Goal: Find contact information: Find contact information

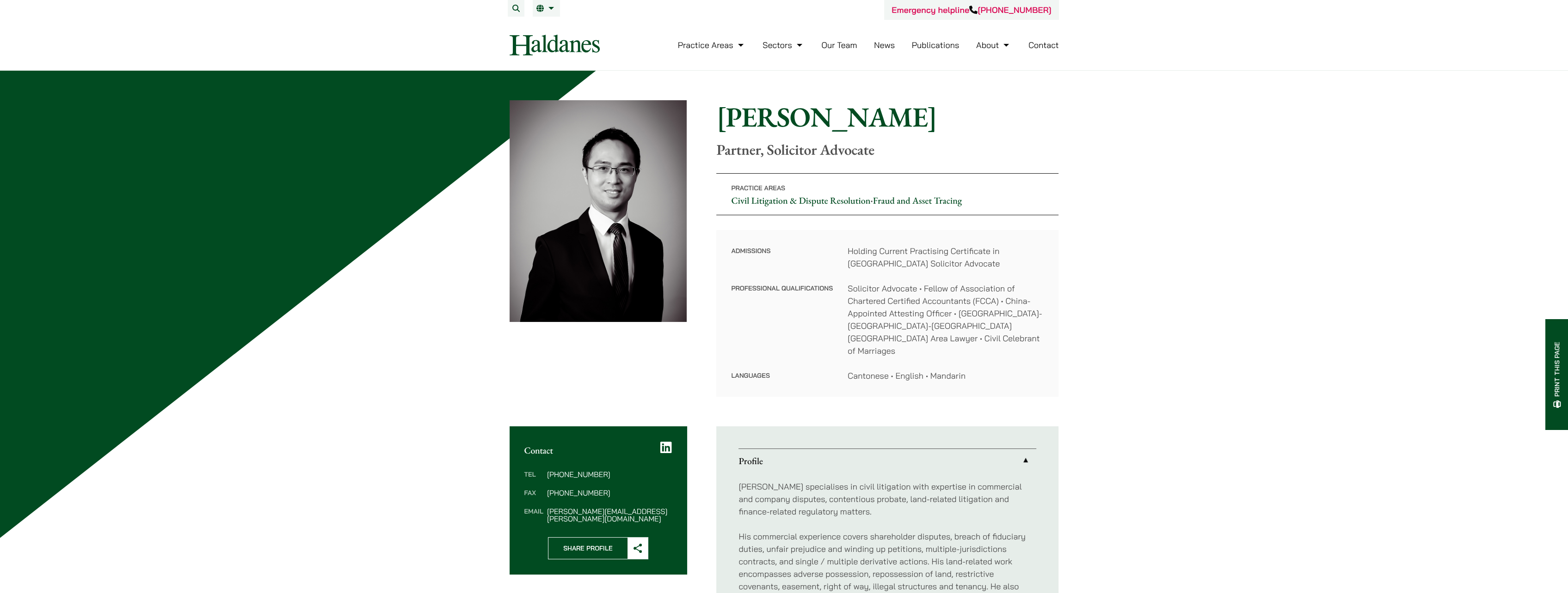
drag, startPoint x: 570, startPoint y: 494, endPoint x: 557, endPoint y: 498, distance: 13.6
click at [557, 508] on dd "nathan.wong@haldanes.com" at bounding box center [609, 515] width 125 height 15
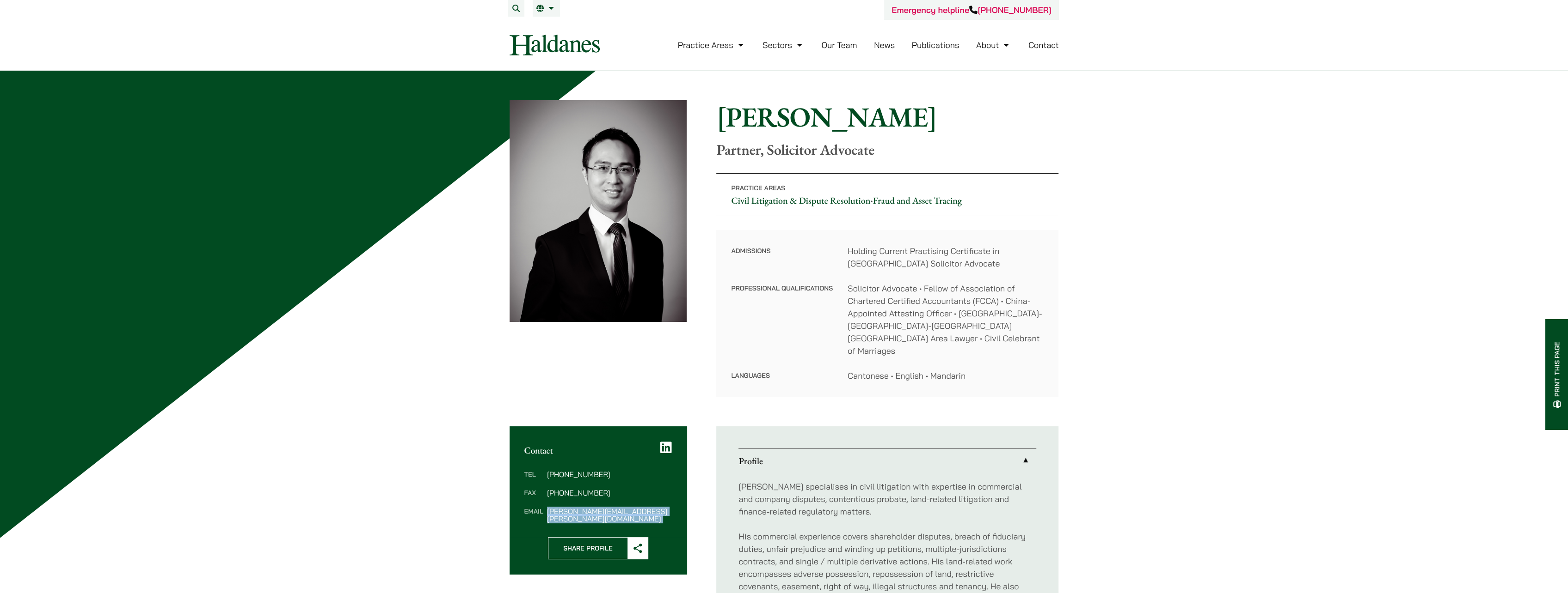
click at [557, 508] on dd "nathan.wong@haldanes.com" at bounding box center [609, 515] width 125 height 15
copy div "nathan.wong@haldanes.com"
click at [855, 48] on link "Our Team" at bounding box center [839, 44] width 35 height 10
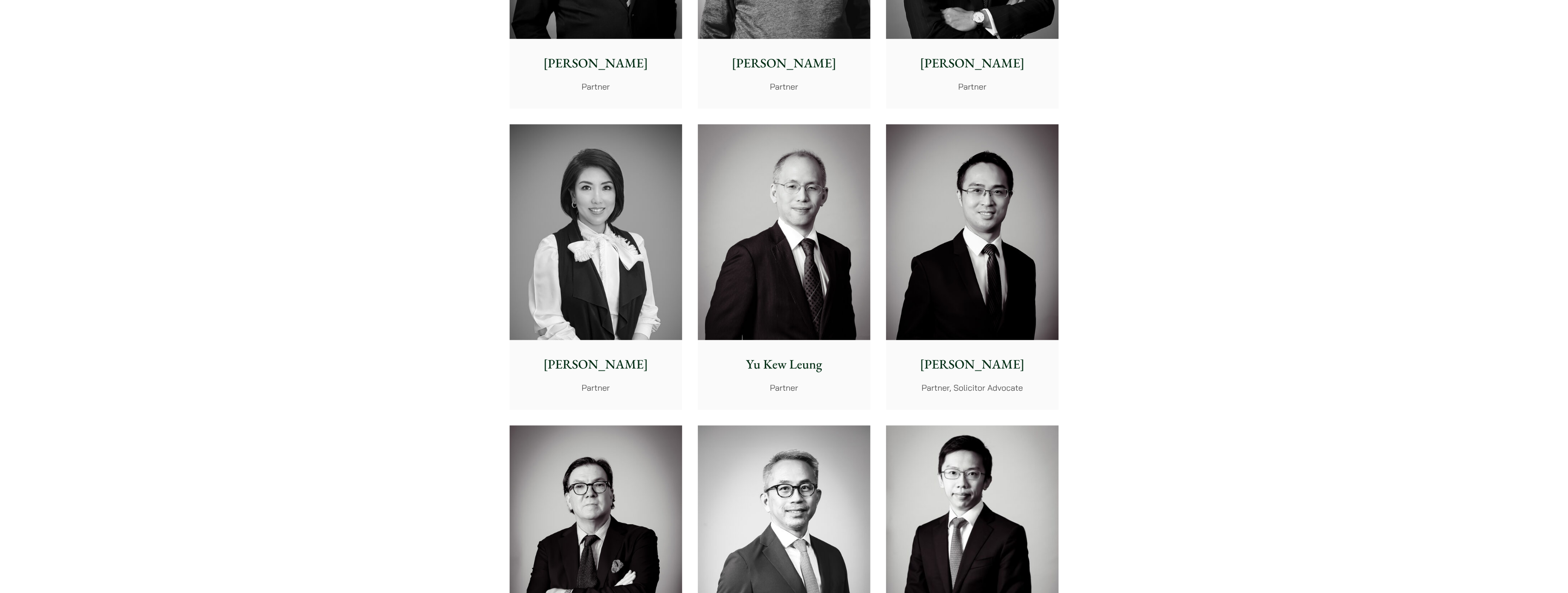
scroll to position [739, 0]
click at [593, 286] on img at bounding box center [595, 232] width 172 height 216
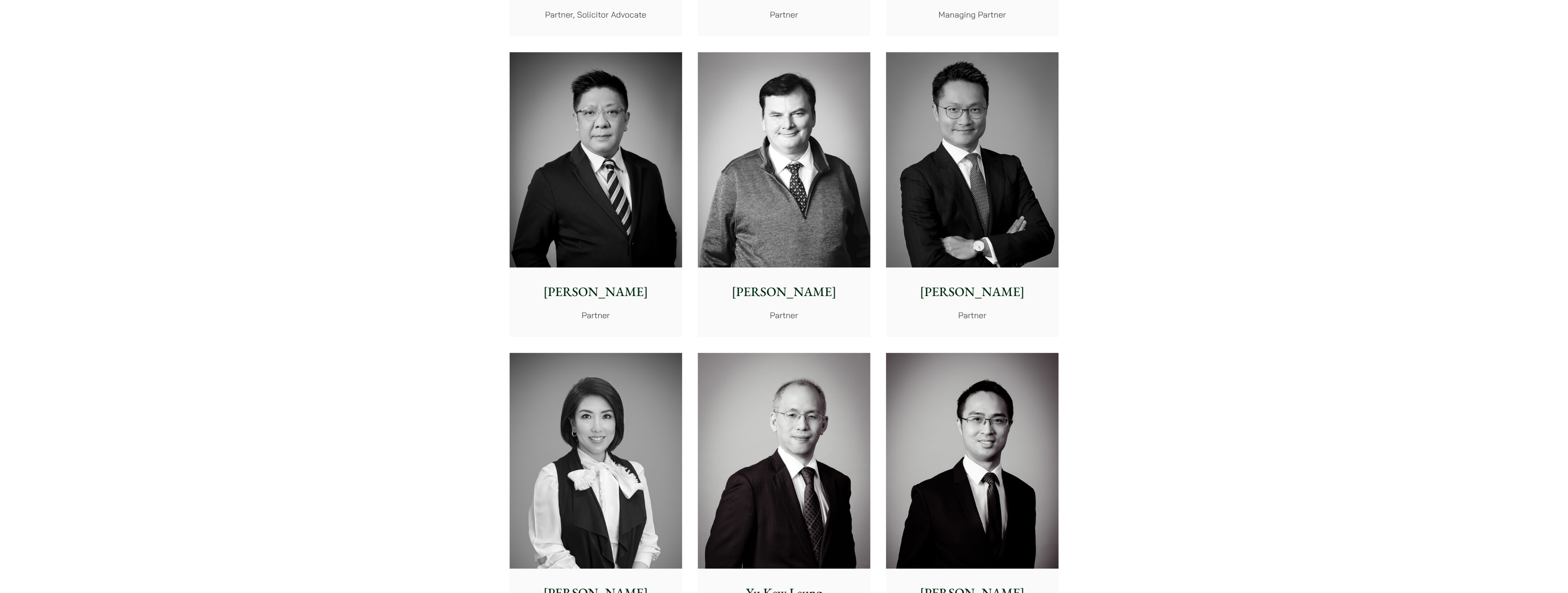
scroll to position [508, 0]
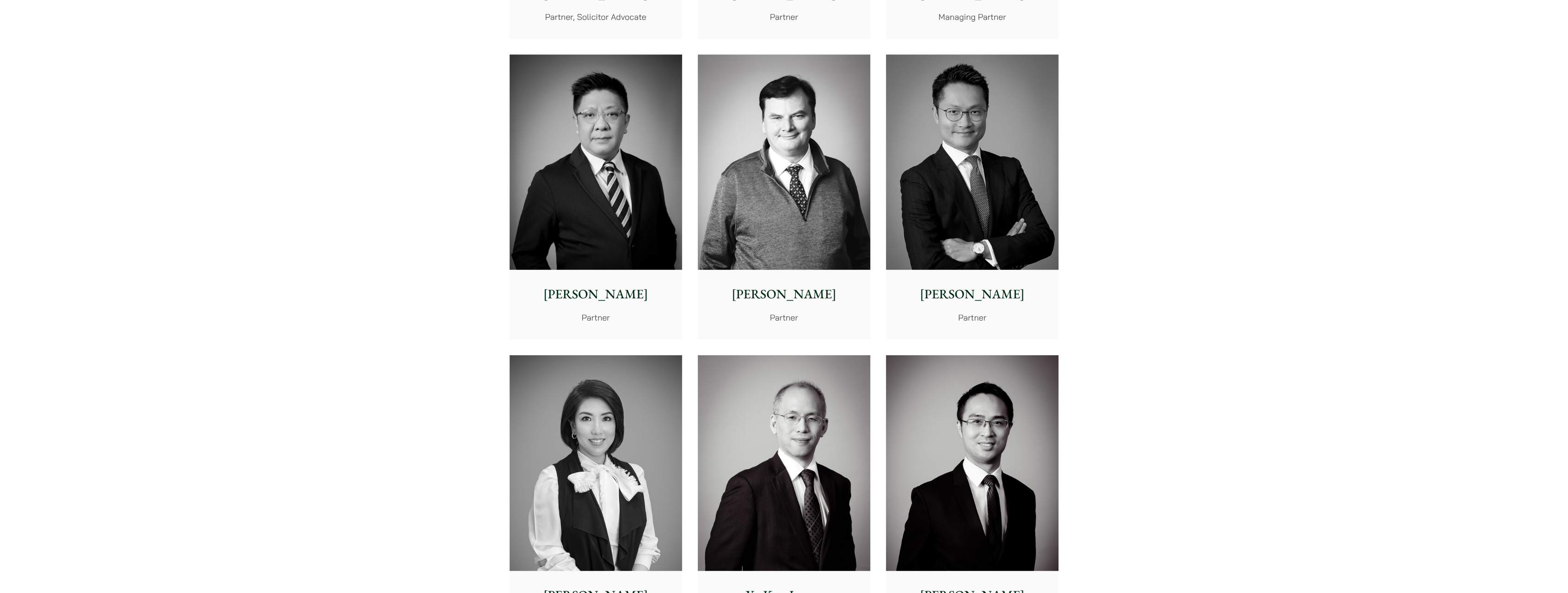
click at [987, 235] on img at bounding box center [972, 162] width 172 height 216
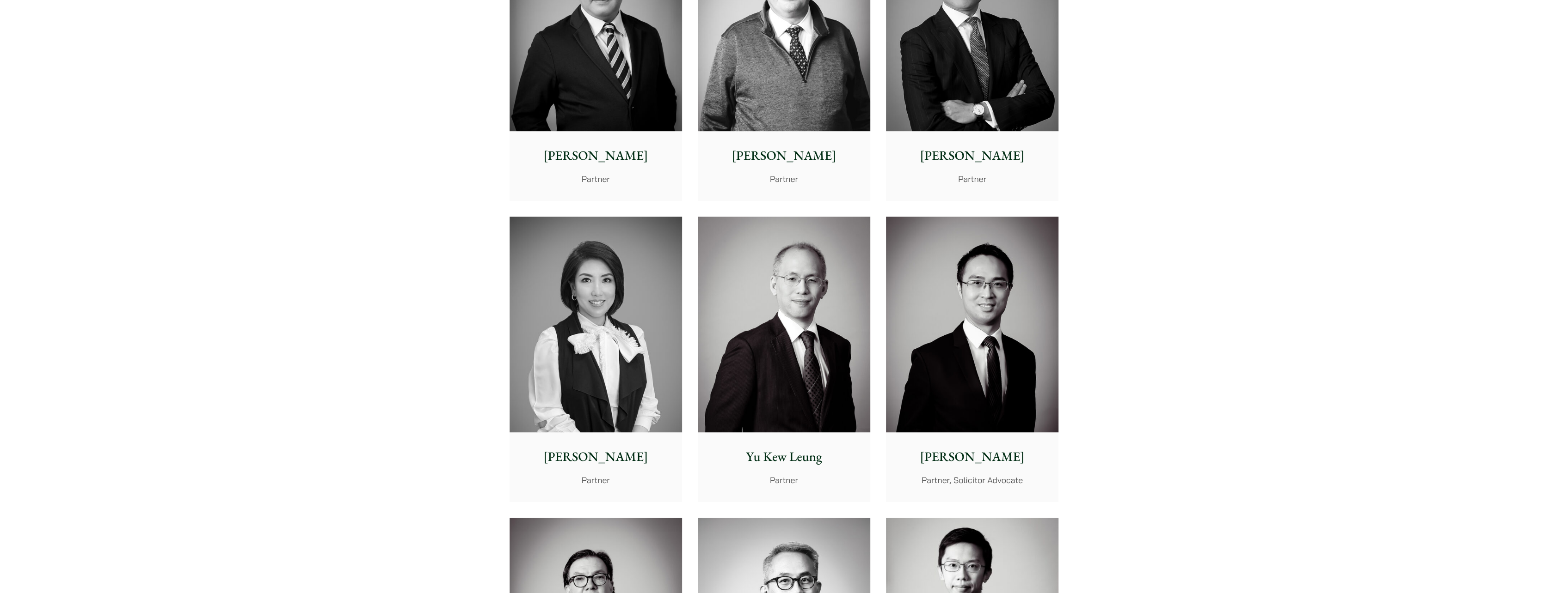
scroll to position [555, 0]
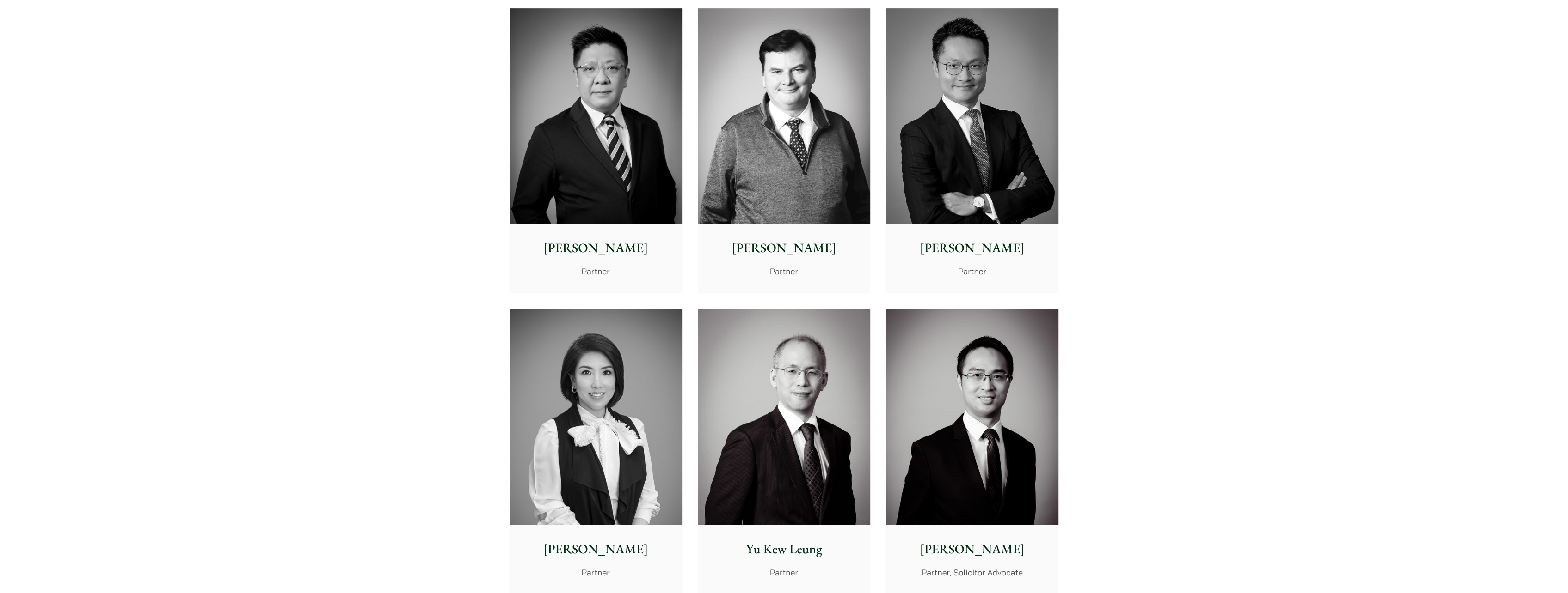
click at [799, 168] on img at bounding box center [783, 116] width 172 height 216
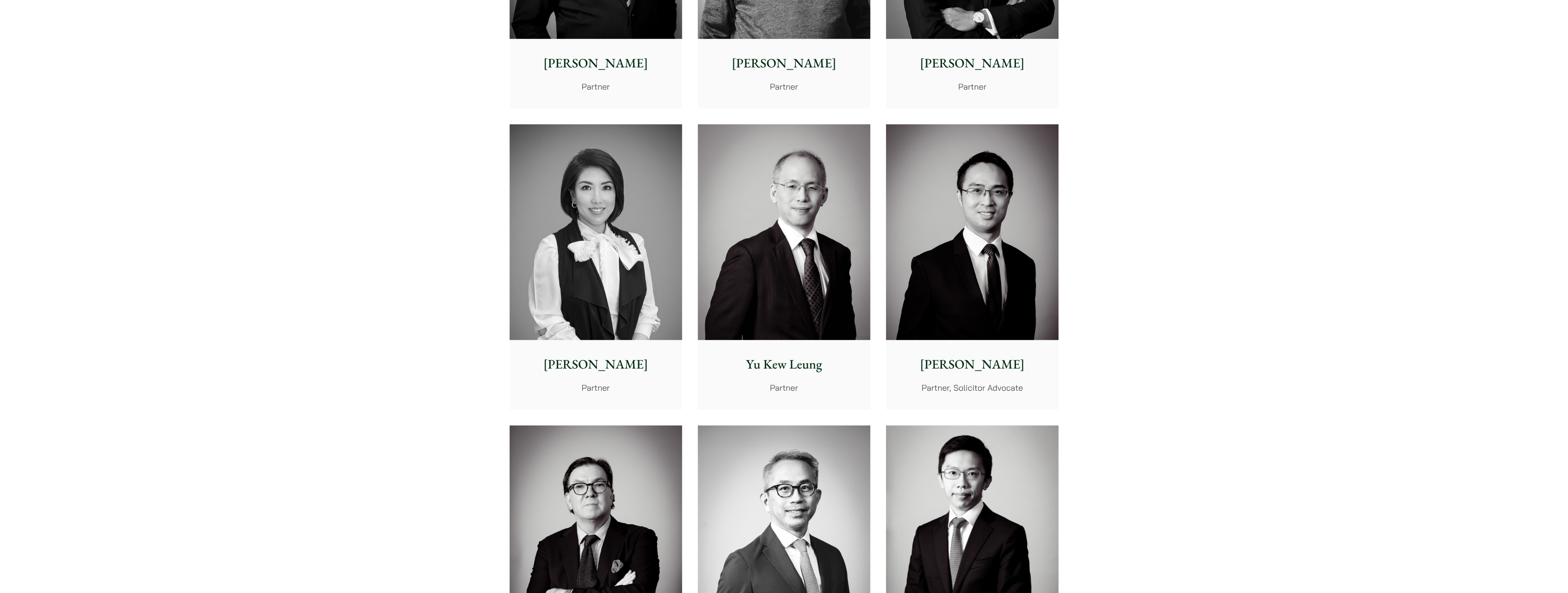
click at [822, 255] on img at bounding box center [783, 232] width 172 height 216
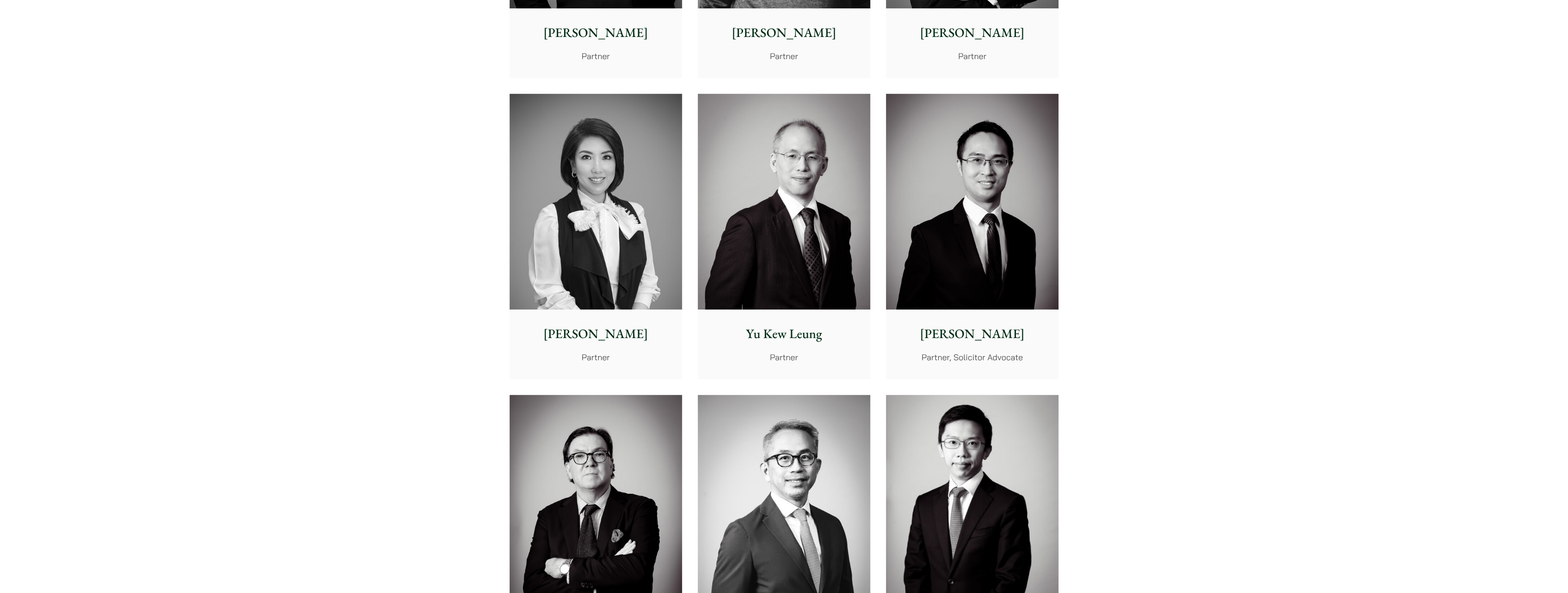
scroll to position [878, 0]
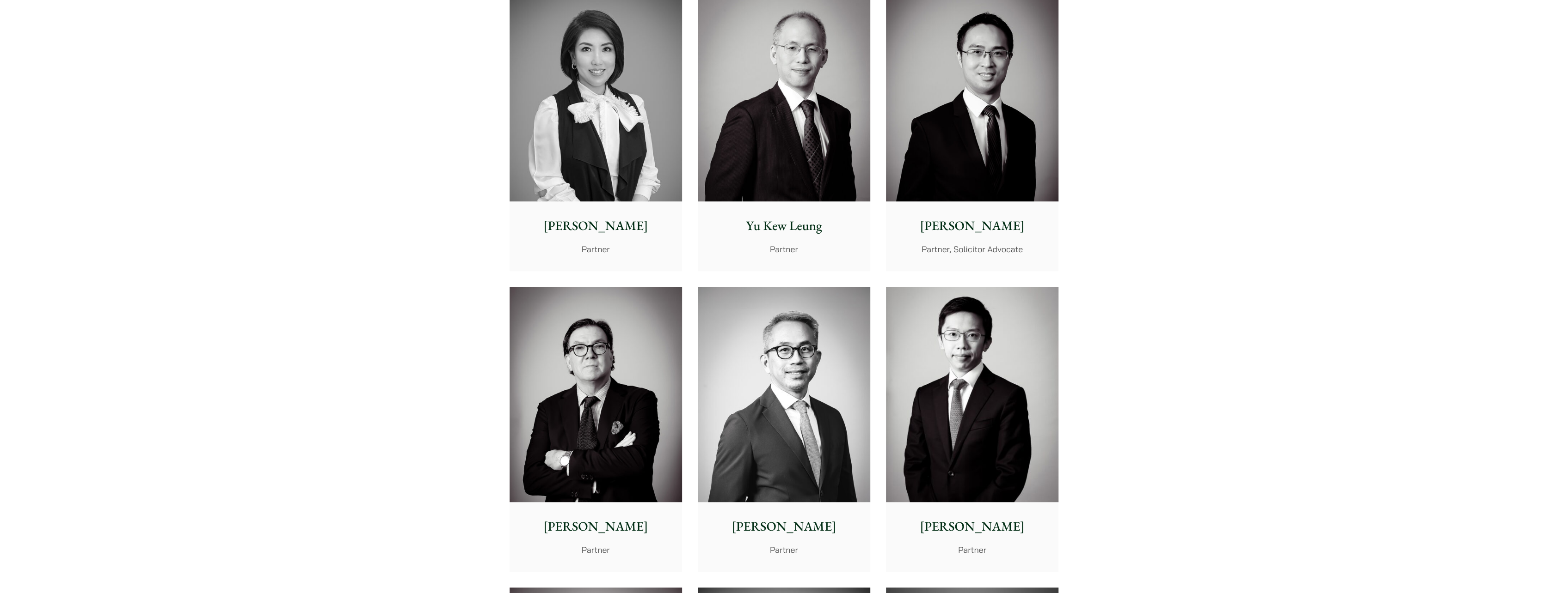
click at [1009, 414] on img at bounding box center [972, 395] width 172 height 216
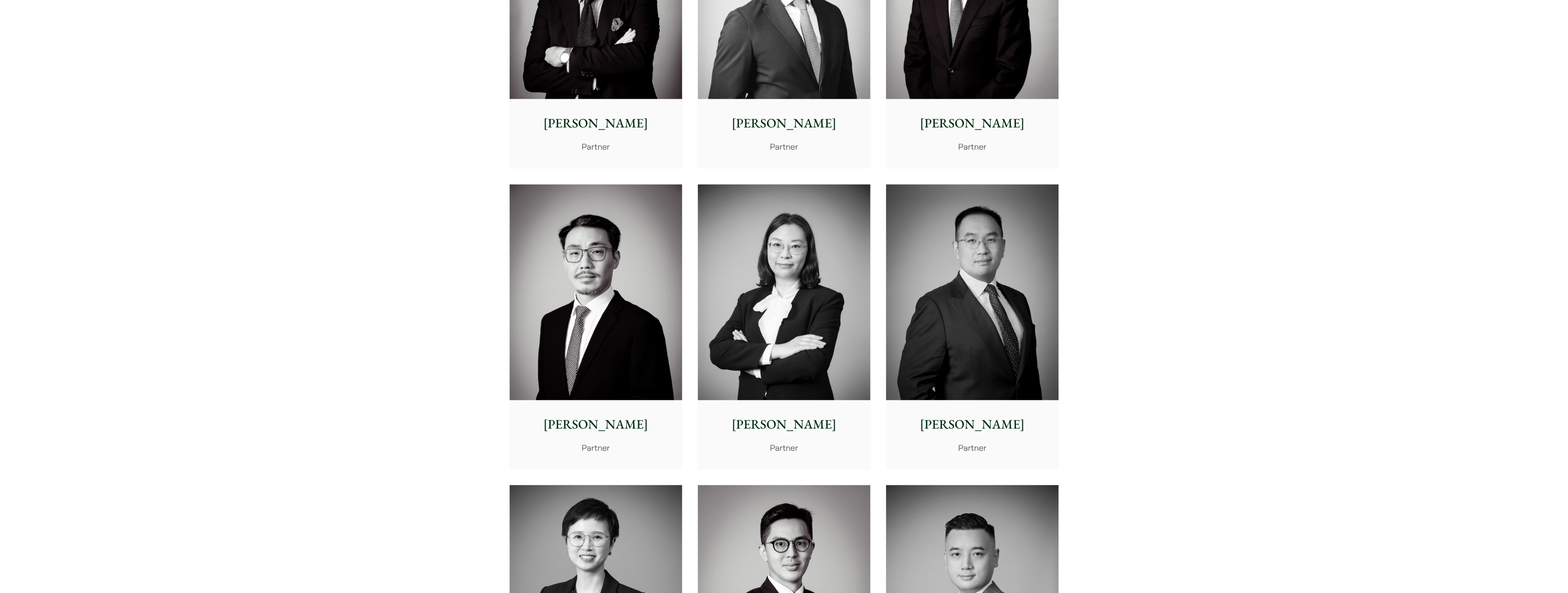
scroll to position [1340, 0]
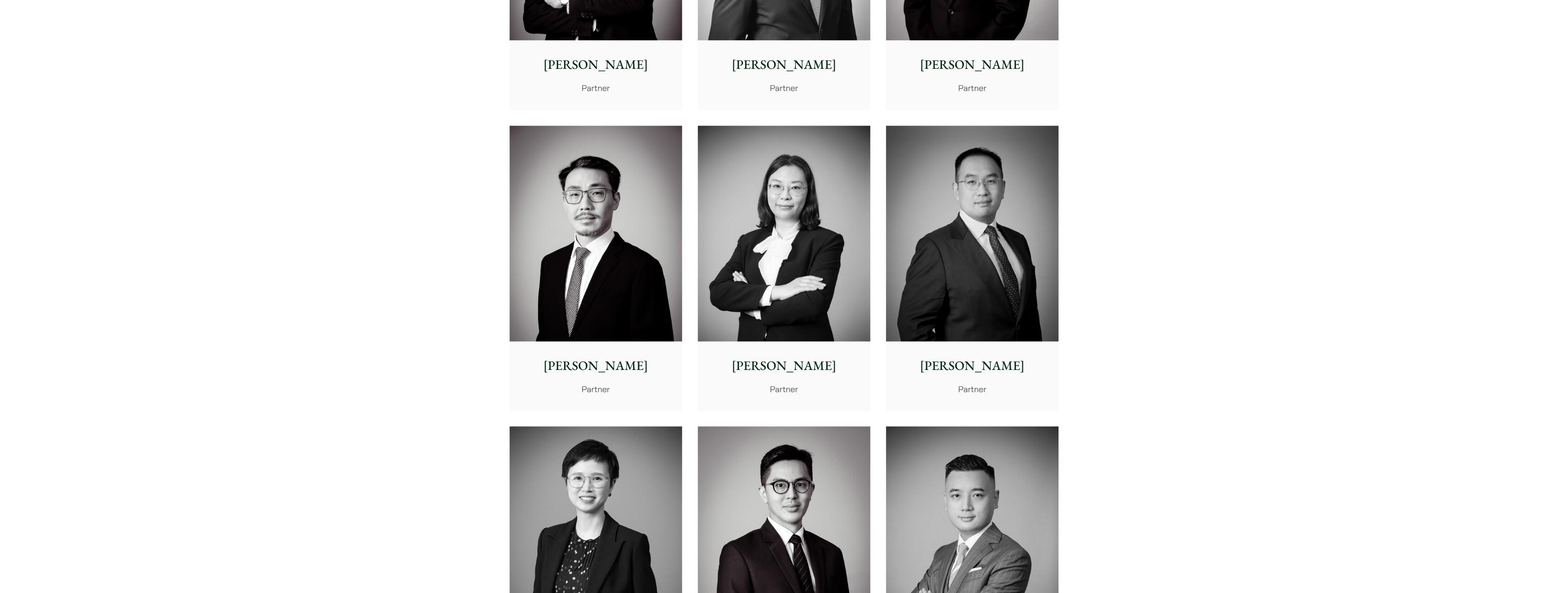
click at [620, 262] on img at bounding box center [595, 234] width 172 height 216
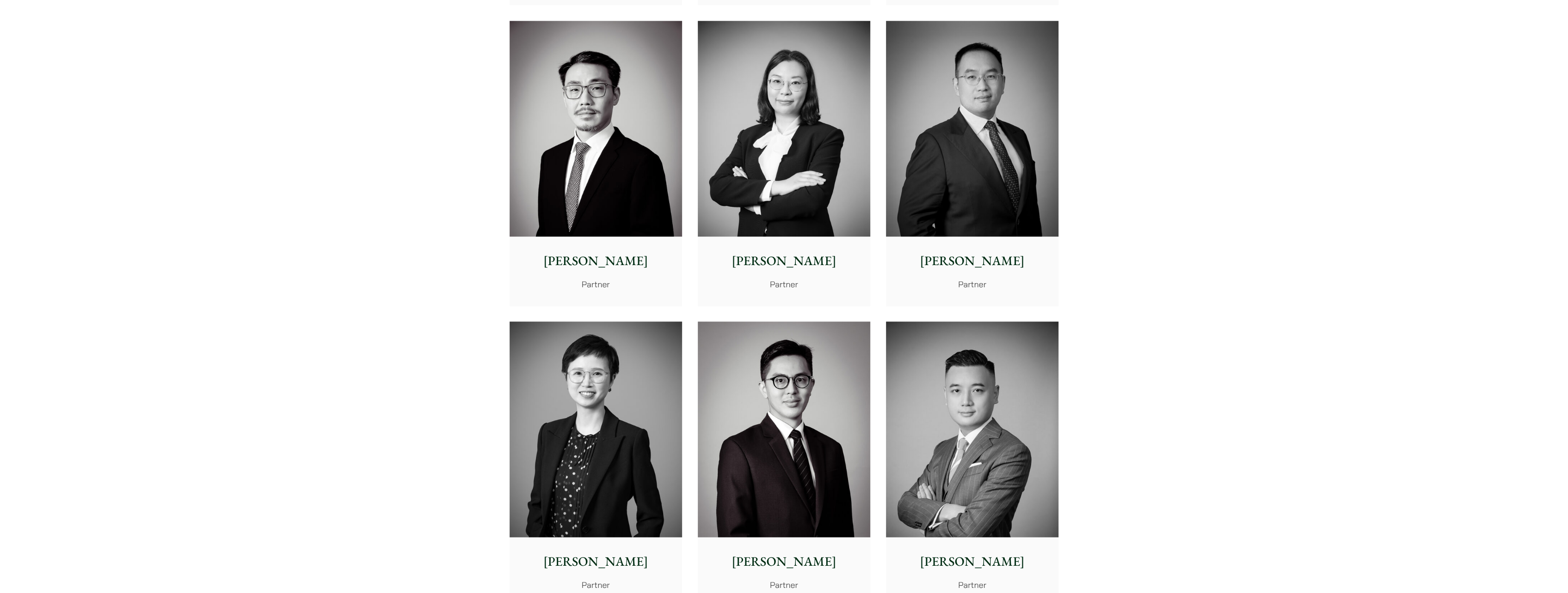
scroll to position [1525, 0]
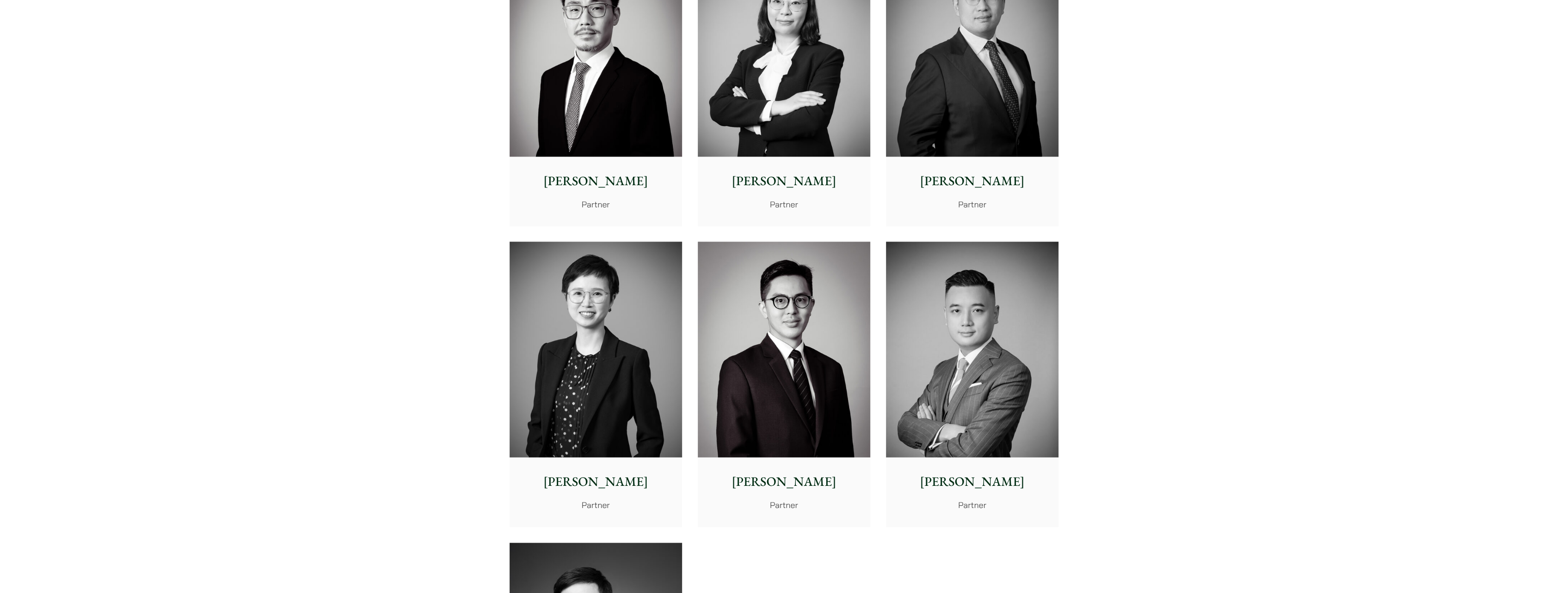
click at [801, 334] on img at bounding box center [783, 349] width 172 height 216
click at [520, 298] on img at bounding box center [595, 349] width 172 height 216
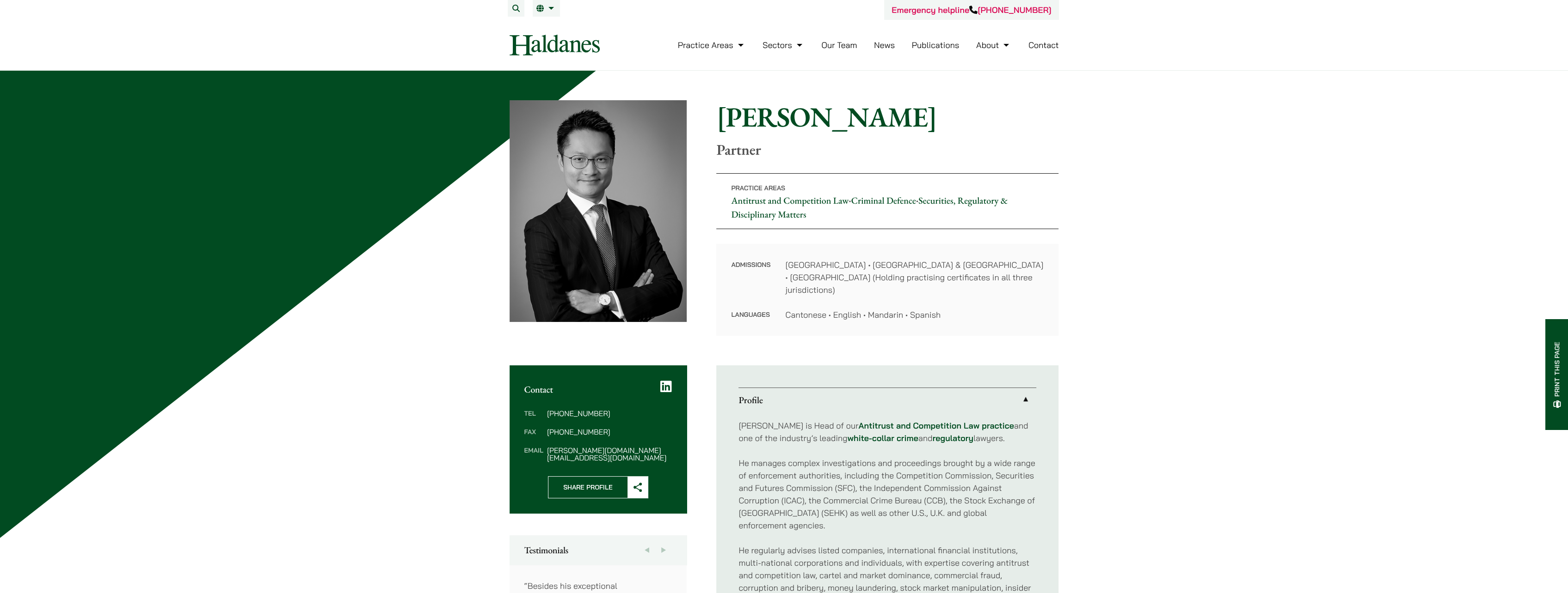
click at [735, 120] on h1 "Felix Ng" at bounding box center [887, 117] width 342 height 33
copy h1 "Felix"
click at [782, 120] on h1 "Felix Ng" at bounding box center [887, 117] width 342 height 33
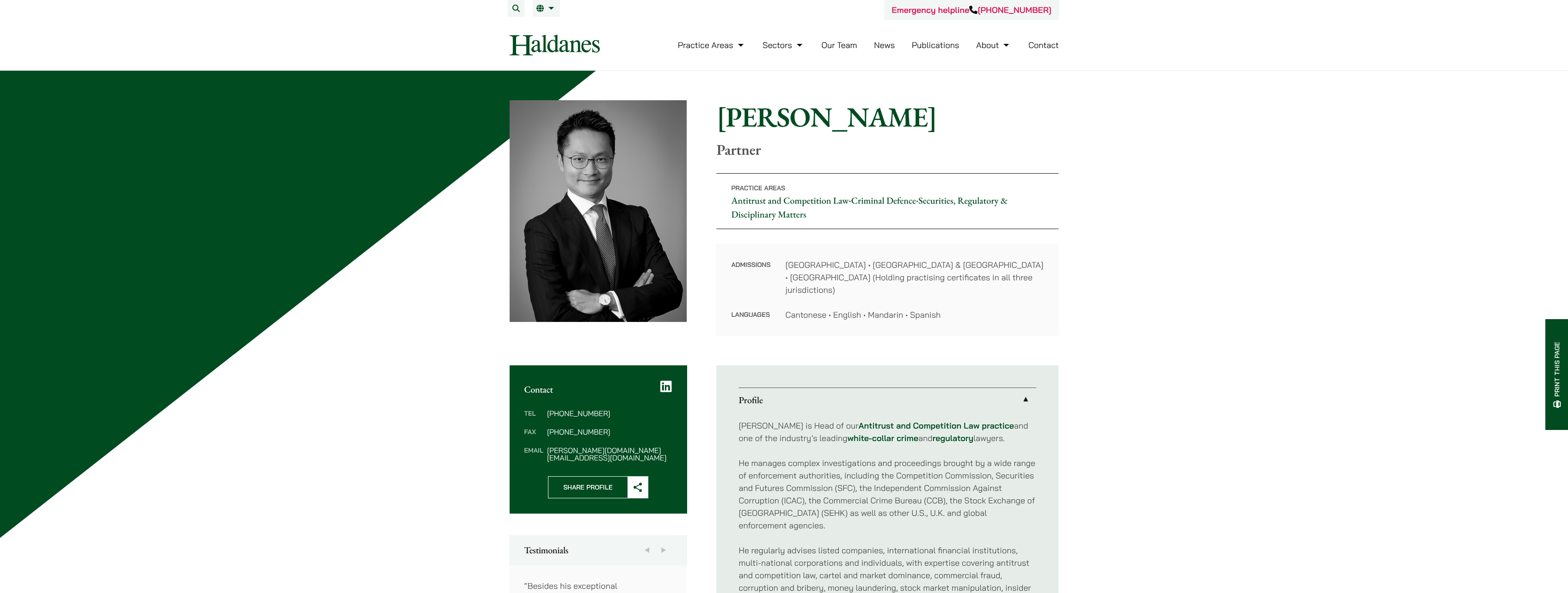
click at [602, 447] on dd "felix.ng@haldanes.com" at bounding box center [609, 454] width 125 height 15
copy div "felix.ng@haldanes.com"
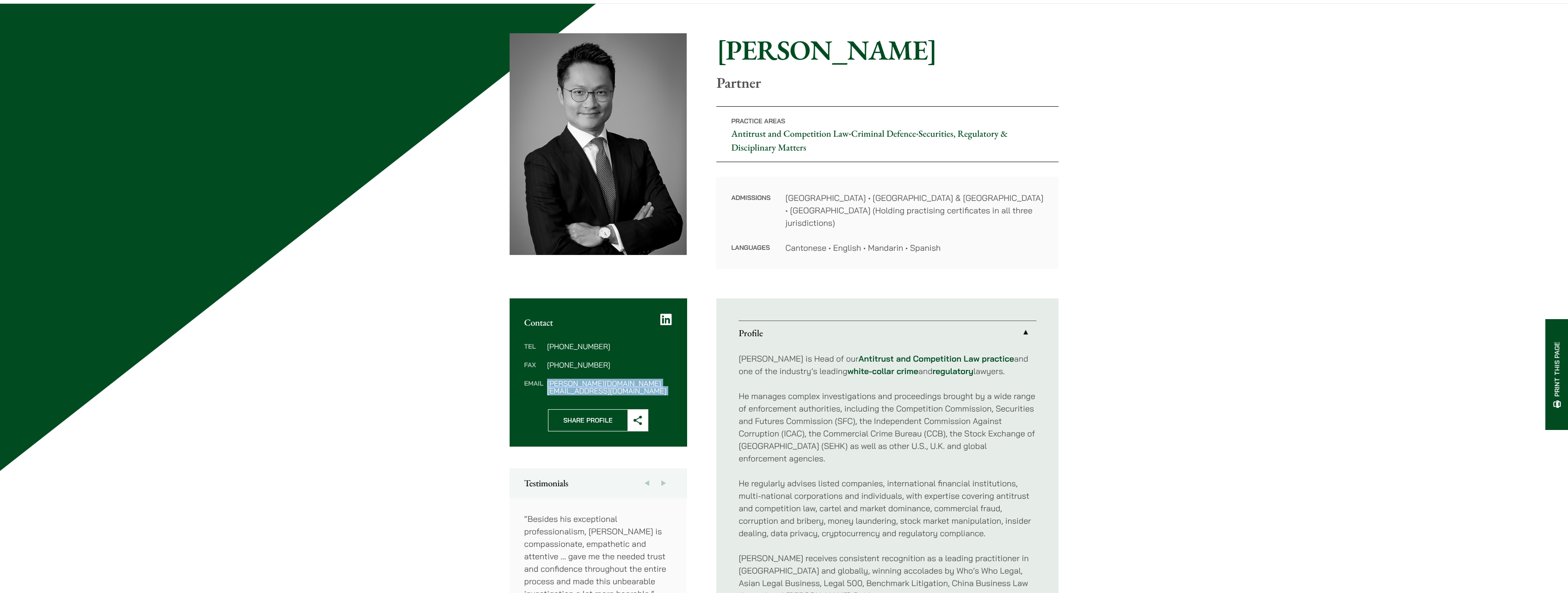
scroll to position [185, 0]
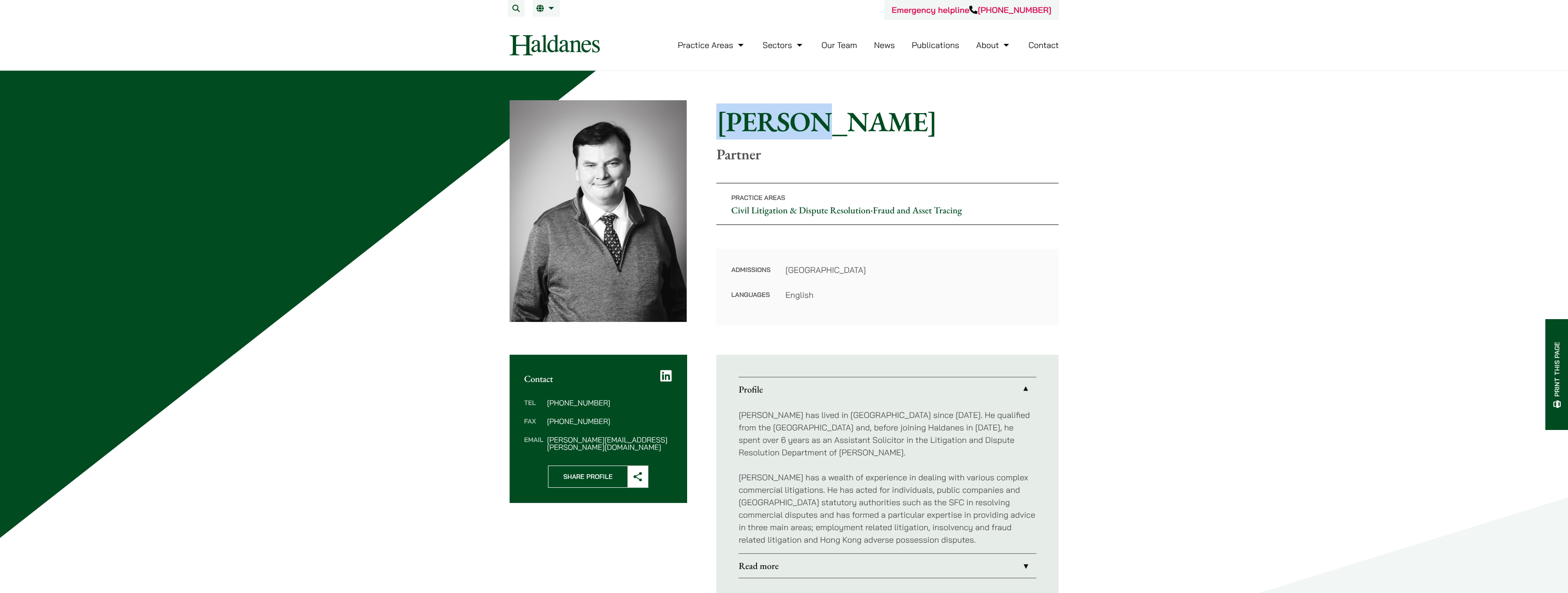
drag, startPoint x: 723, startPoint y: 123, endPoint x: 793, endPoint y: 121, distance: 70.0
click at [793, 121] on h1 "[PERSON_NAME]" at bounding box center [887, 121] width 342 height 33
copy h1 "Patrick"
click at [832, 118] on h1 "Patrick Rattigan" at bounding box center [887, 121] width 342 height 33
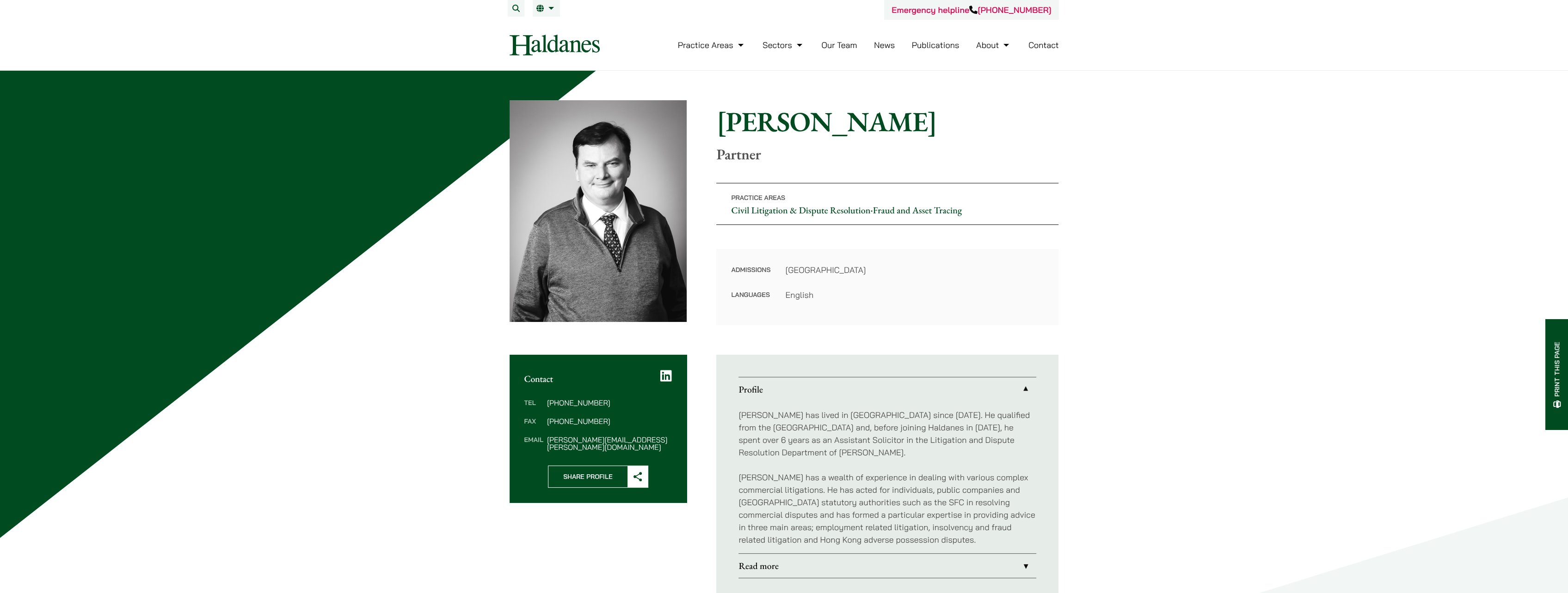
copy h1 "Rattigan"
click at [612, 439] on dd "patrick.rattigan@haldanes.com" at bounding box center [609, 443] width 125 height 15
copy div "patrick.rattigan@haldanes.com"
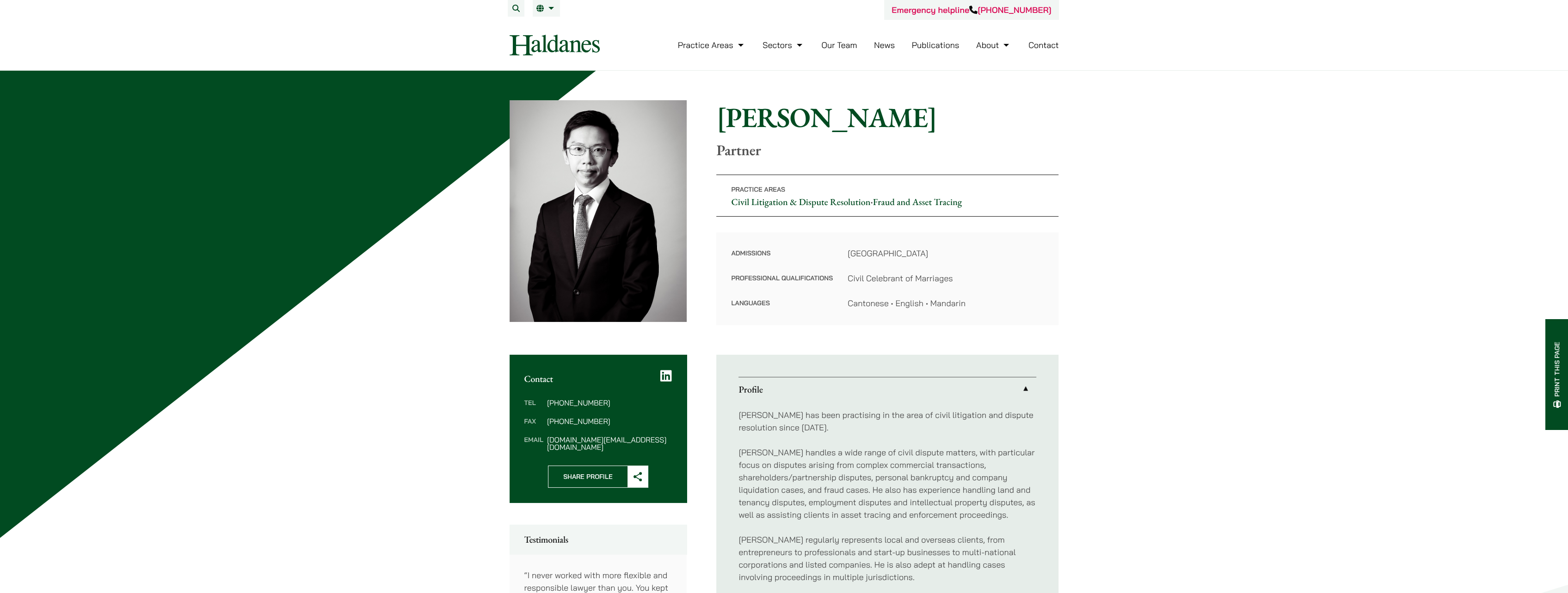
click at [753, 118] on h1 "Henry Ma" at bounding box center [887, 117] width 342 height 33
copy h1 "Henry"
click at [824, 116] on h1 "Henry Ma" at bounding box center [887, 117] width 342 height 33
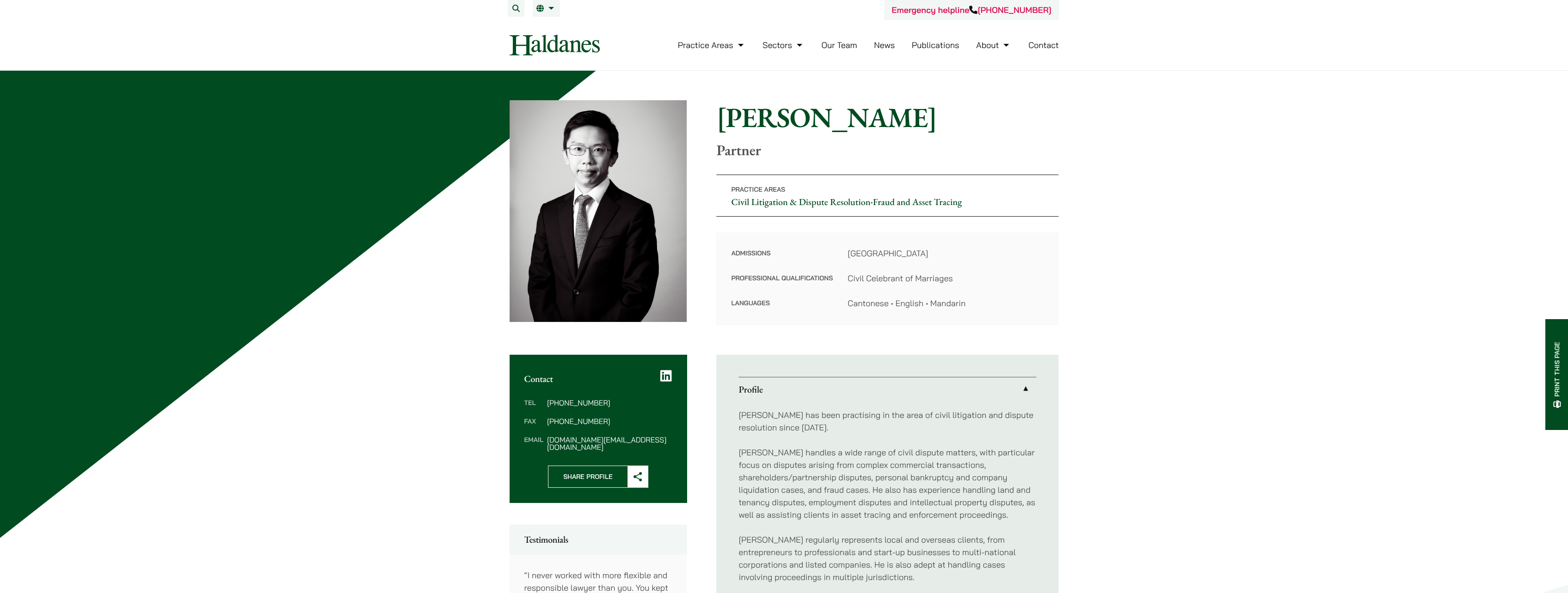
click at [821, 116] on h1 "Henry Ma" at bounding box center [887, 117] width 342 height 33
copy h1 "Ma"
drag, startPoint x: 551, startPoint y: 441, endPoint x: 626, endPoint y: 437, distance: 75.1
click at [626, 437] on dd "henry.ma@haldanes.com" at bounding box center [609, 443] width 125 height 15
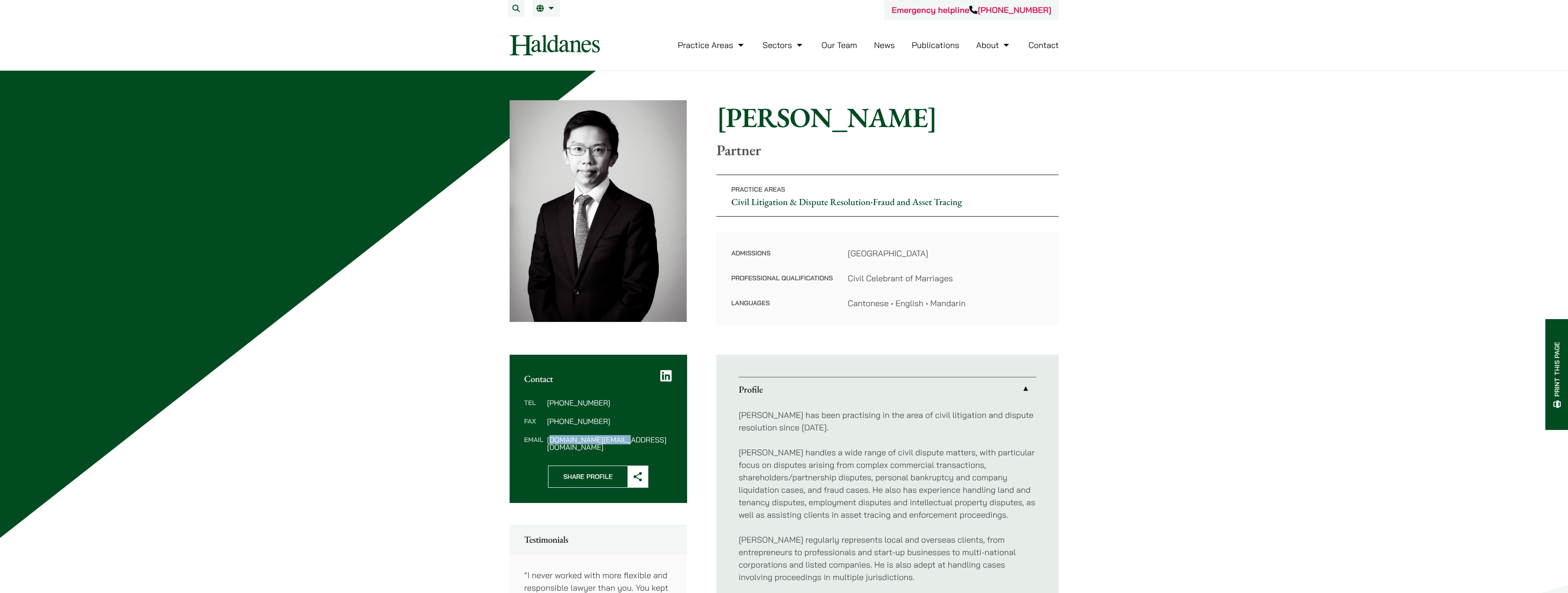
click at [626, 438] on dd "henry.ma@haldanes.com" at bounding box center [609, 443] width 125 height 15
copy div "henry.ma@haldanes.com"
